Goal: Obtain resource: Download file/media

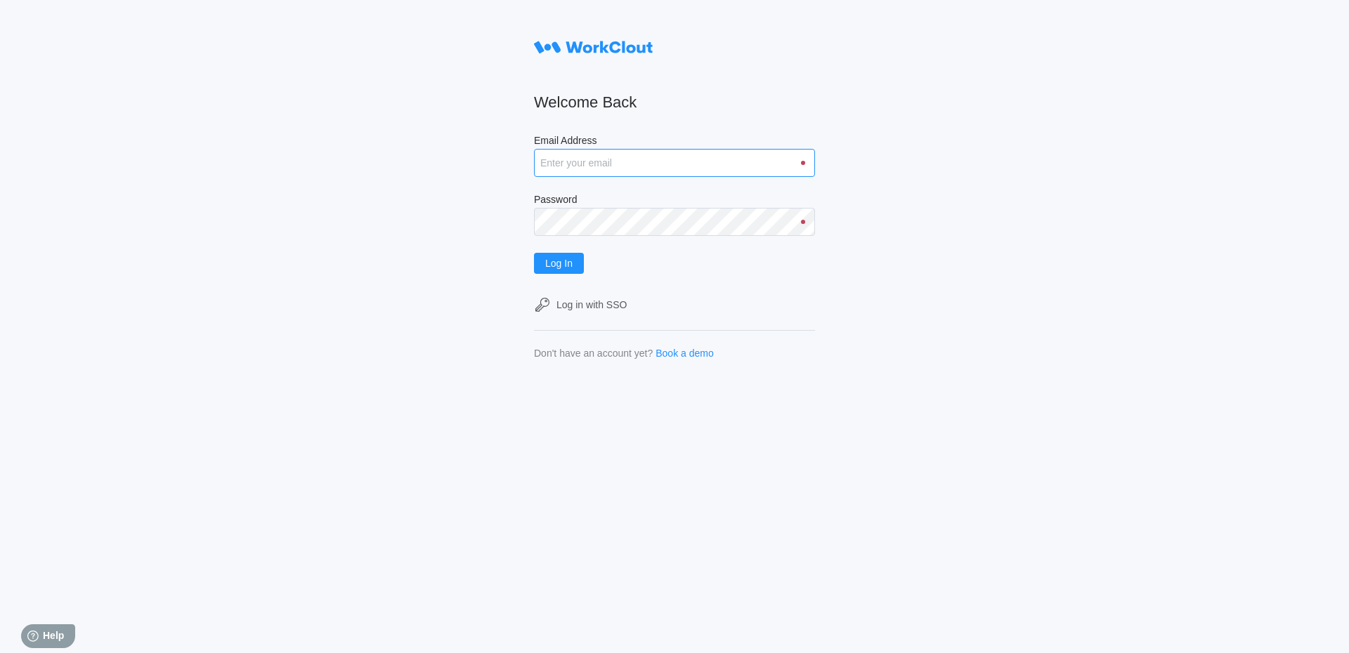
click at [669, 162] on input "Email Address" at bounding box center [674, 163] width 281 height 28
type input "[EMAIL_ADDRESS][DOMAIN_NAME]"
click at [534, 253] on button "Log In" at bounding box center [559, 263] width 50 height 21
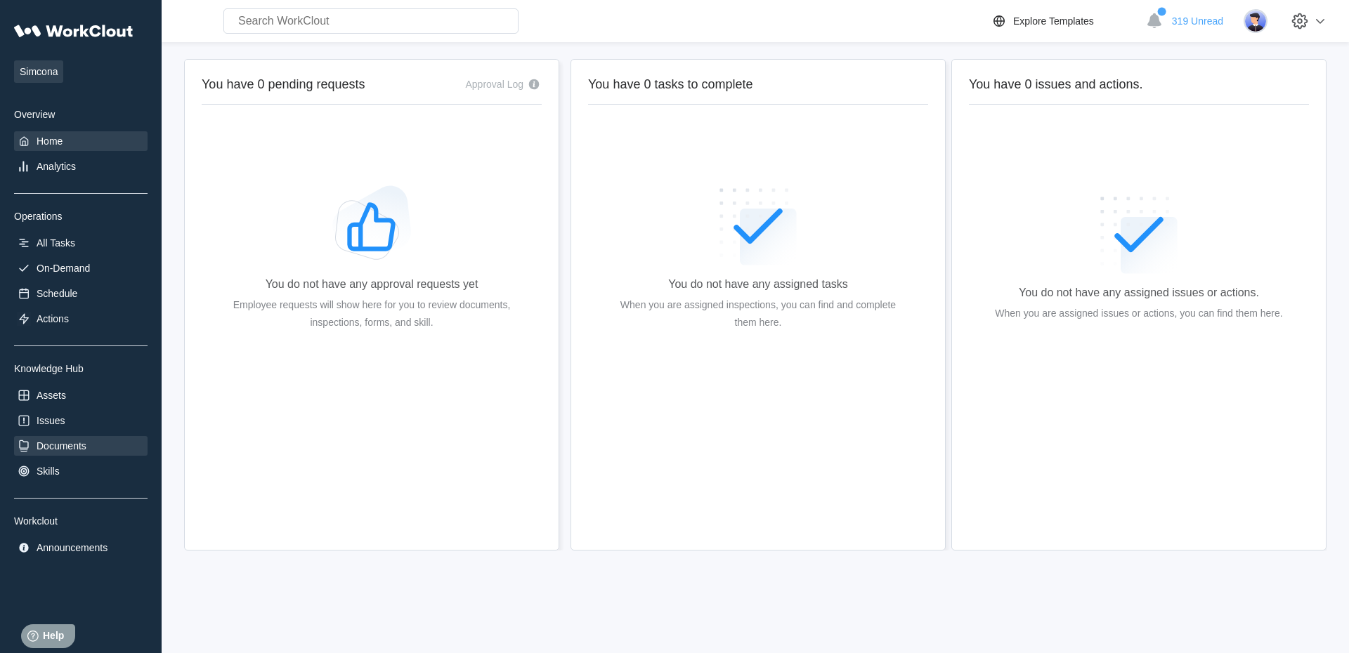
click at [86, 452] on div "Documents" at bounding box center [62, 445] width 50 height 11
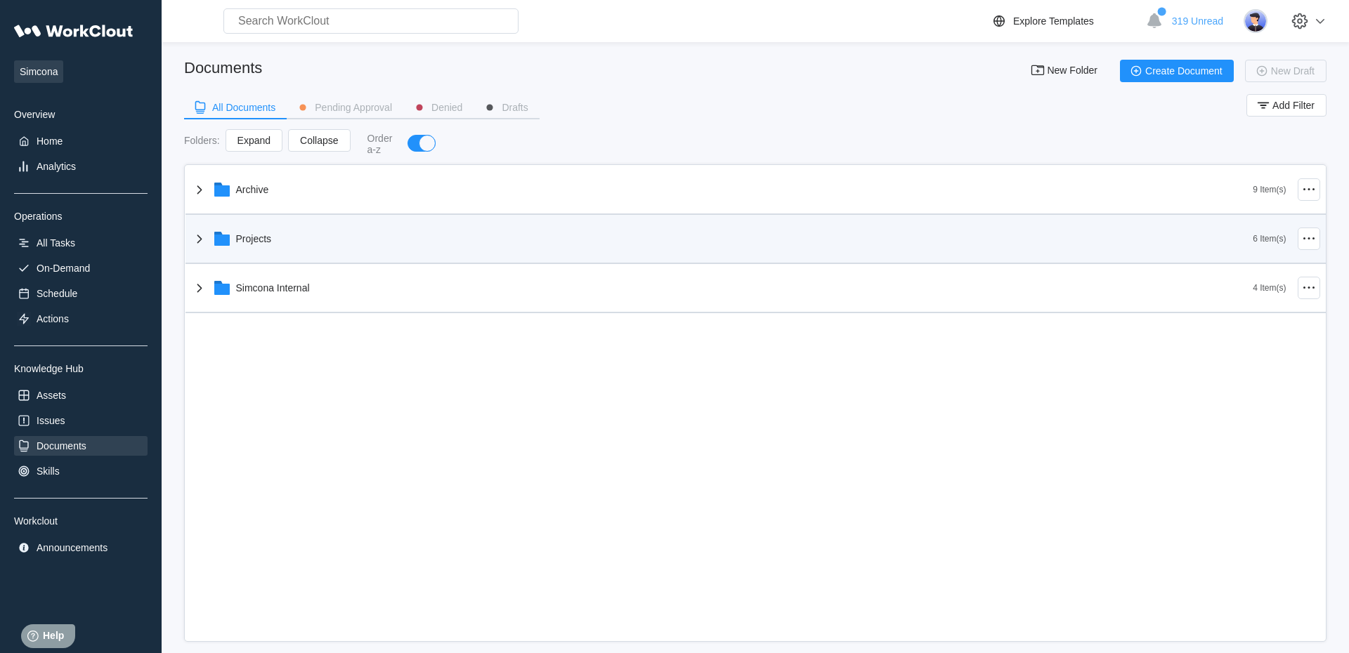
click at [274, 247] on div "Projects" at bounding box center [722, 239] width 1062 height 37
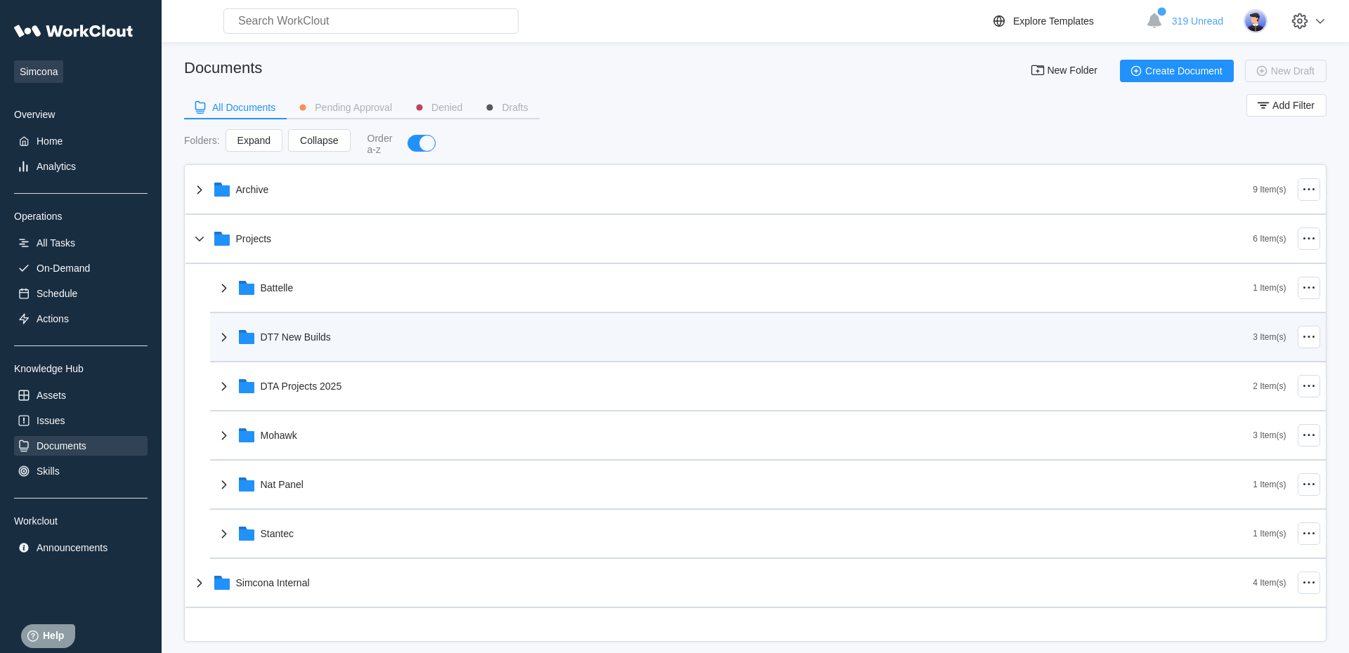
click at [308, 353] on div "DT7 New Builds" at bounding box center [734, 337] width 1037 height 37
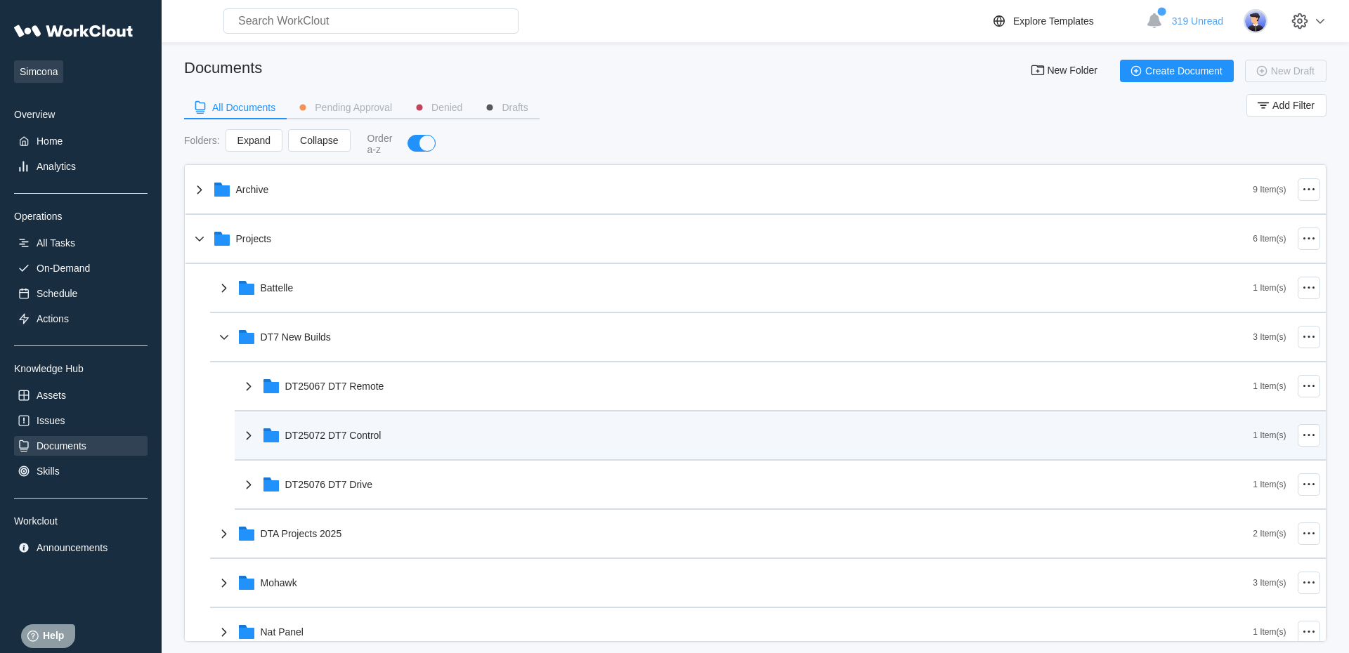
click at [306, 453] on div "DT25072 DT7 Control" at bounding box center [746, 435] width 1013 height 37
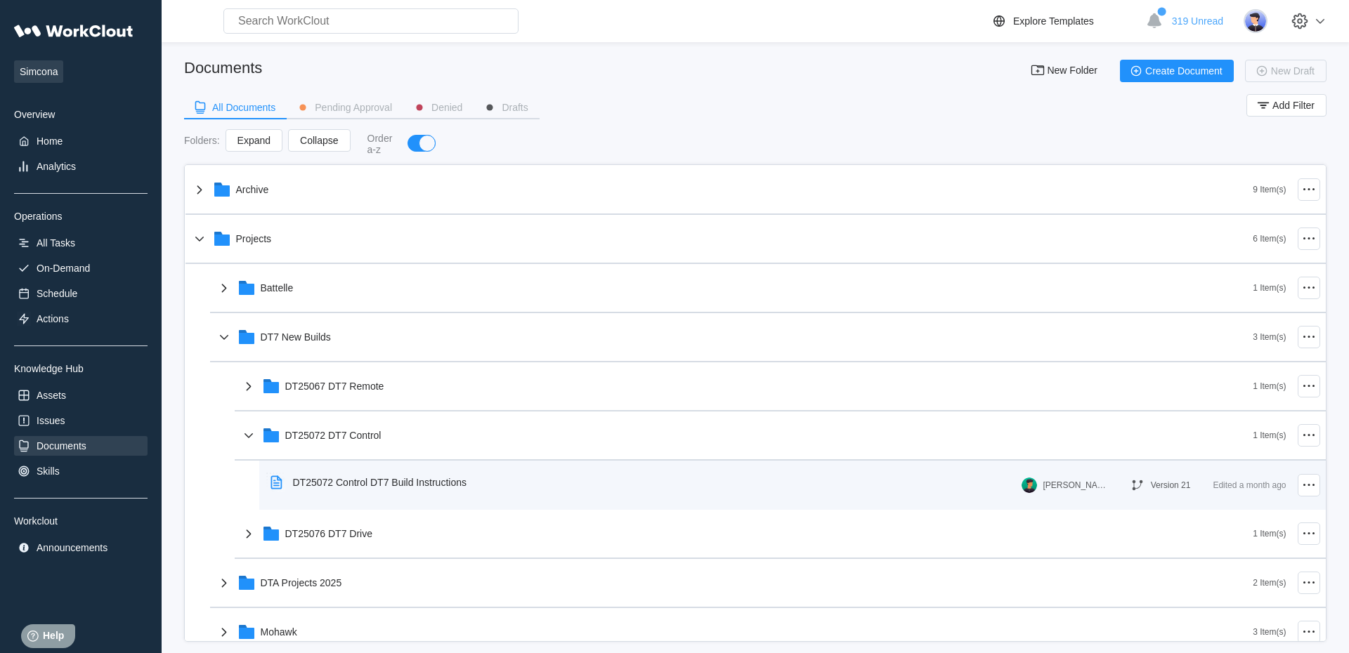
click at [345, 480] on div "DT25072 Control DT7 Build Instructions" at bounding box center [379, 482] width 173 height 11
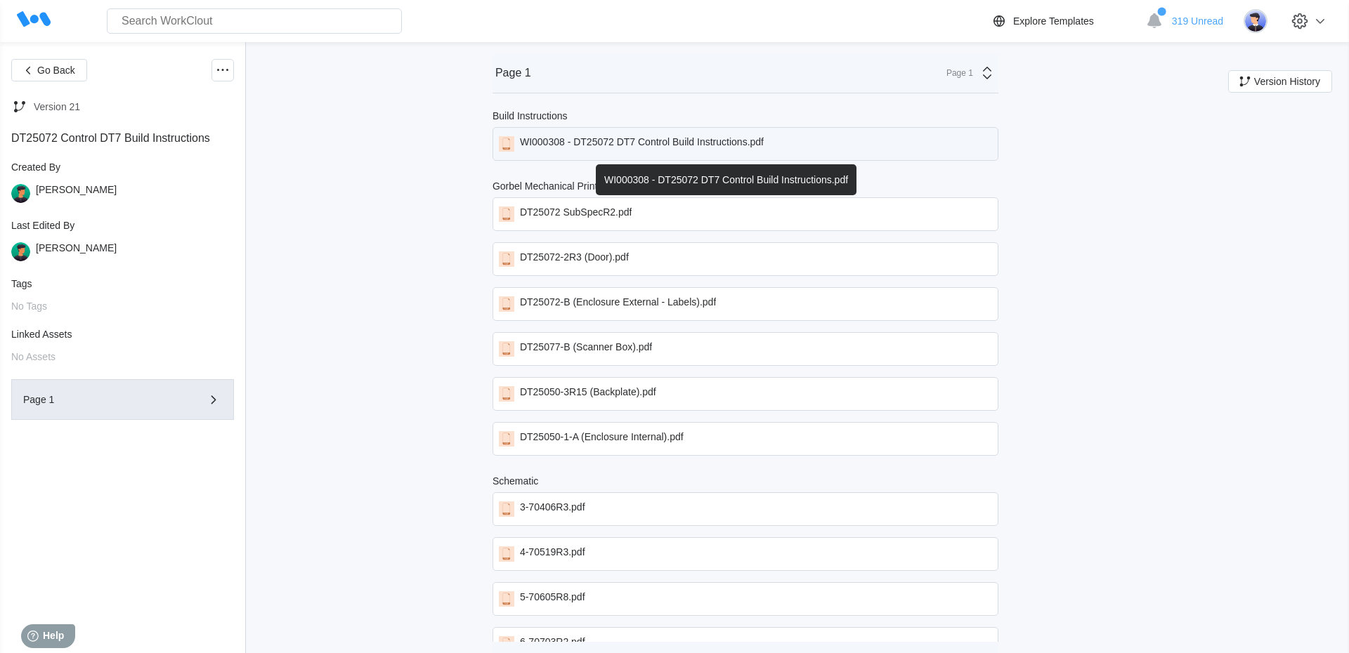
click at [635, 150] on div "WI000308 - DT25072 DT7 Control Build Instructions.pdf" at bounding box center [642, 143] width 244 height 15
